Goal: Task Accomplishment & Management: Use online tool/utility

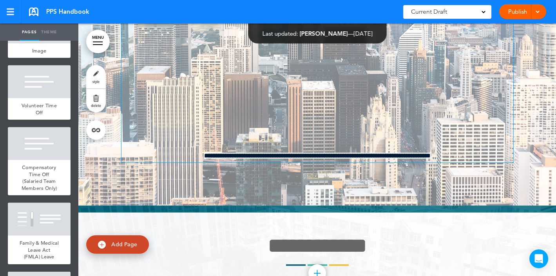
scroll to position [14784, 0]
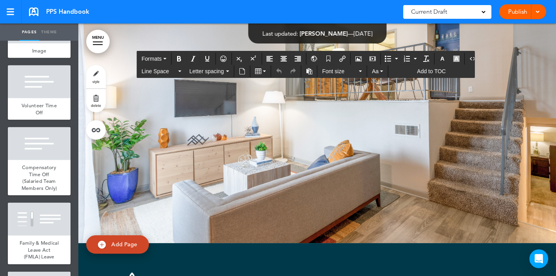
scroll to position [33128, 0]
drag, startPoint x: 446, startPoint y: 182, endPoint x: 114, endPoint y: 90, distance: 345.4
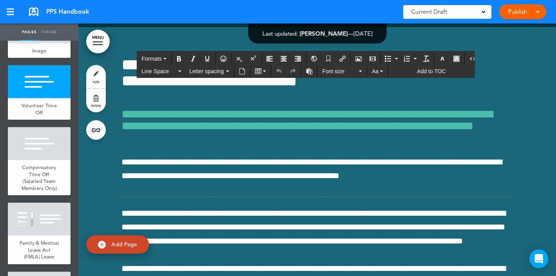
scroll to position [33813, 0]
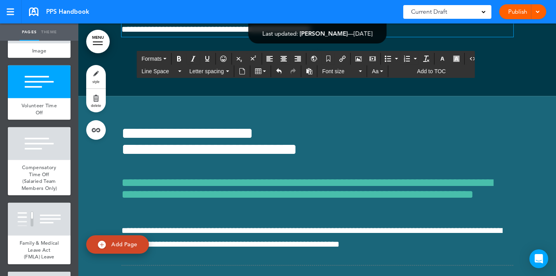
drag, startPoint x: 498, startPoint y: 164, endPoint x: 140, endPoint y: 166, distance: 357.8
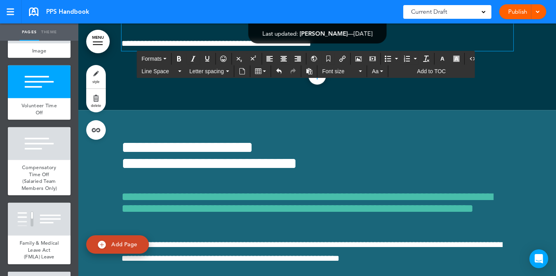
scroll to position [33814, 0]
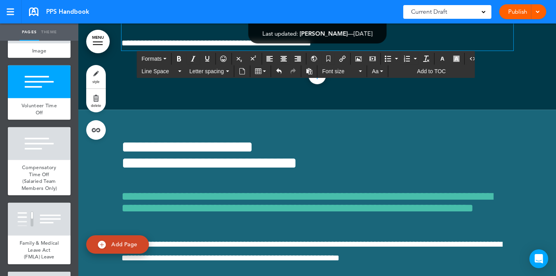
drag, startPoint x: 422, startPoint y: 206, endPoint x: 115, endPoint y: 163, distance: 309.9
copy span "**********"
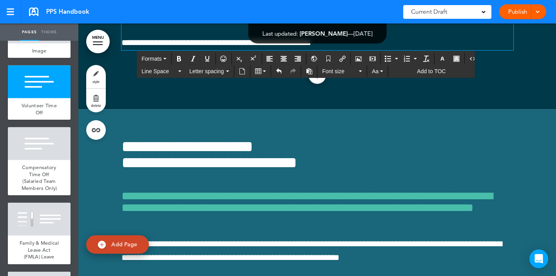
scroll to position [33813, 0]
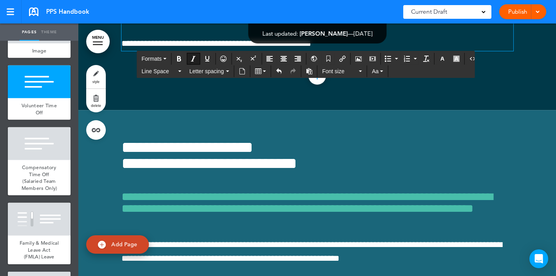
scroll to position [33814, 0]
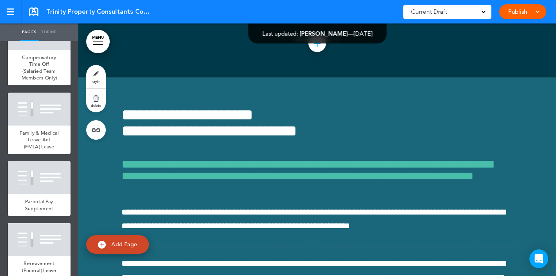
scroll to position [33559, 0]
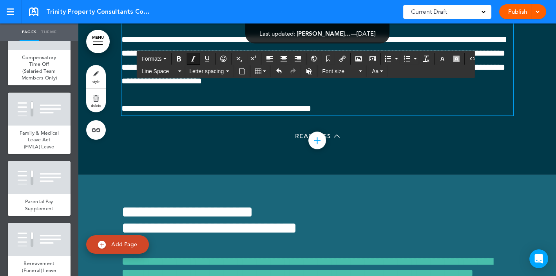
scroll to position [33559, 0]
